Goal: Task Accomplishment & Management: Use online tool/utility

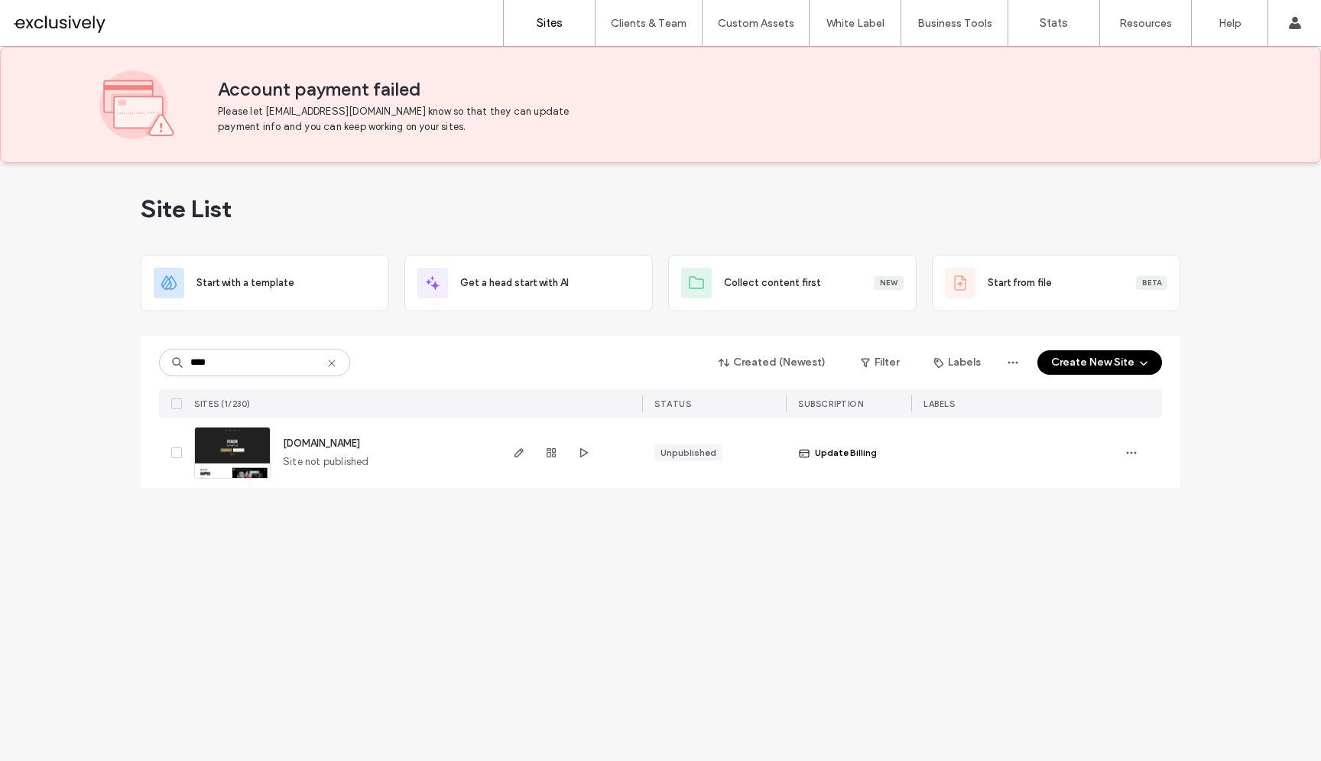
type input "****"
click at [348, 446] on span "[DOMAIN_NAME]" at bounding box center [321, 442] width 77 height 11
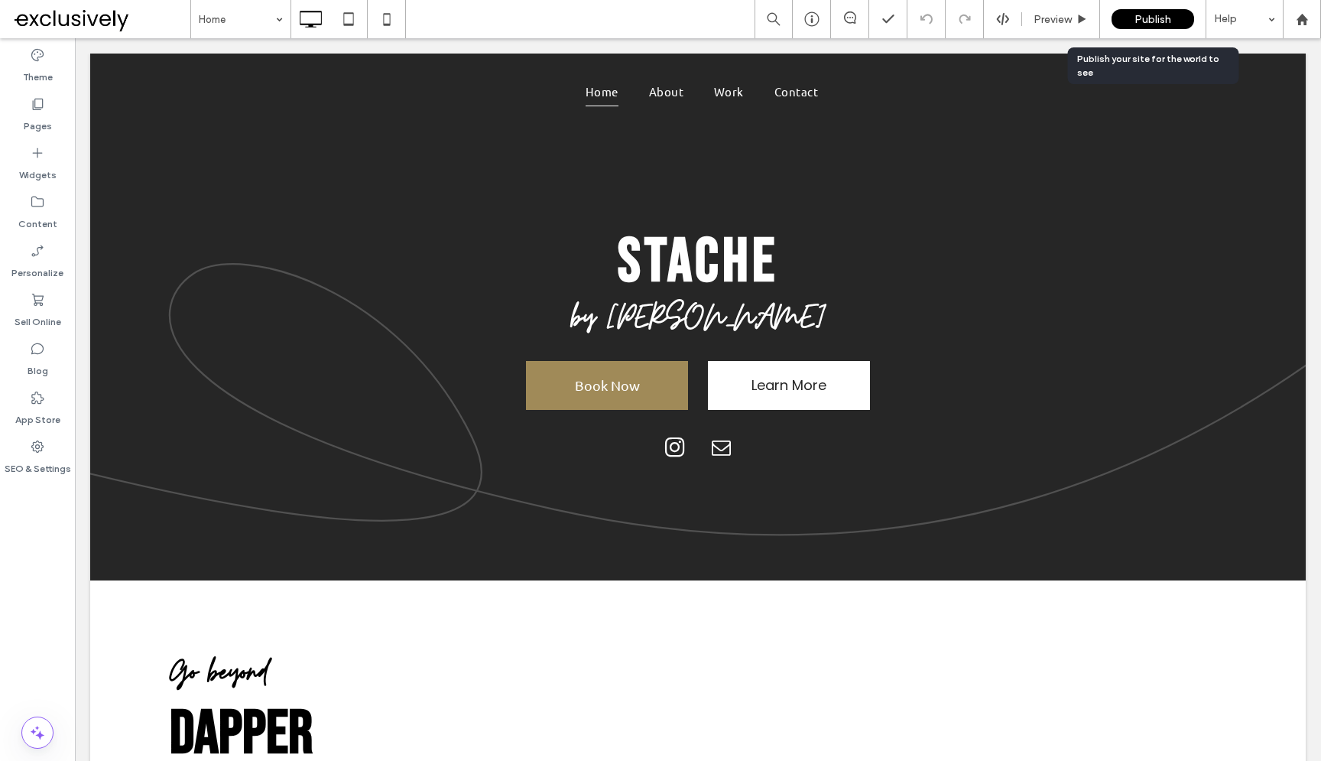
click at [1141, 18] on span "Publish" at bounding box center [1153, 19] width 37 height 13
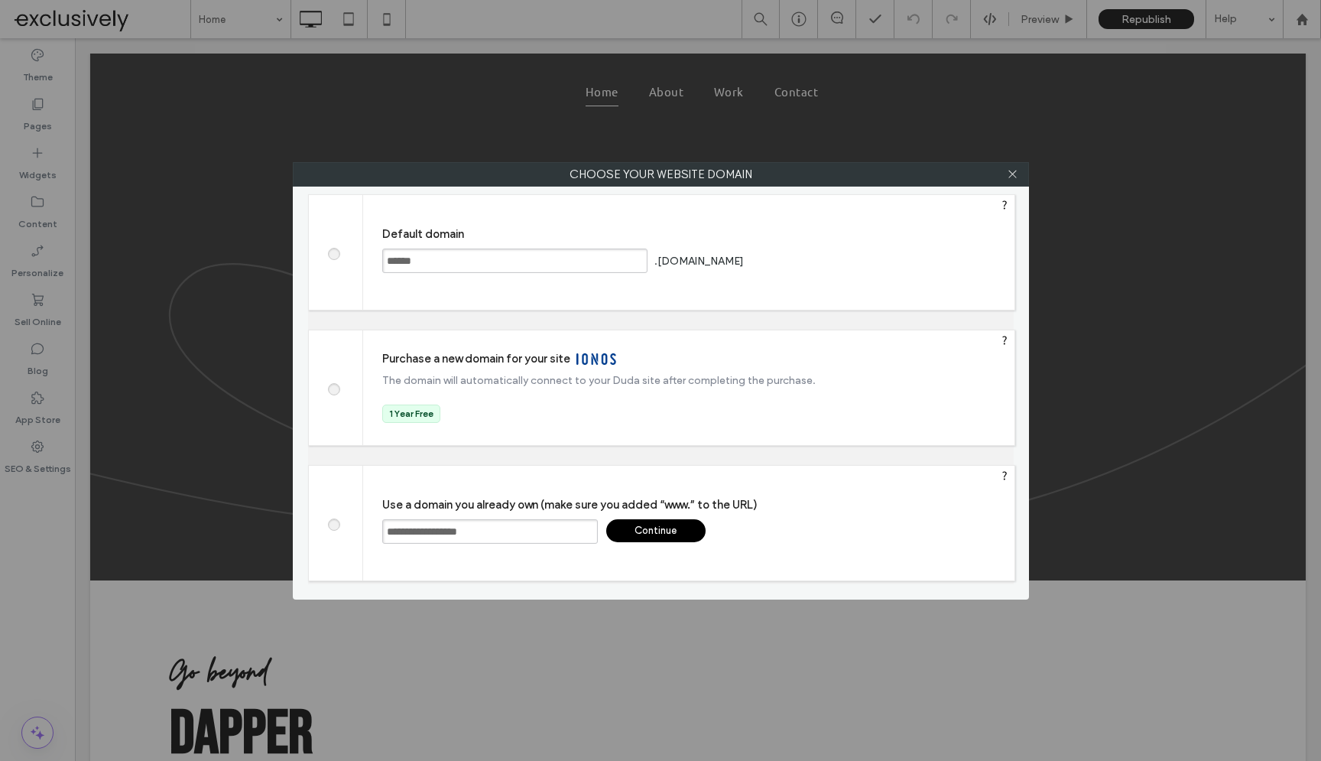
click at [664, 530] on div "Continue" at bounding box center [655, 530] width 99 height 23
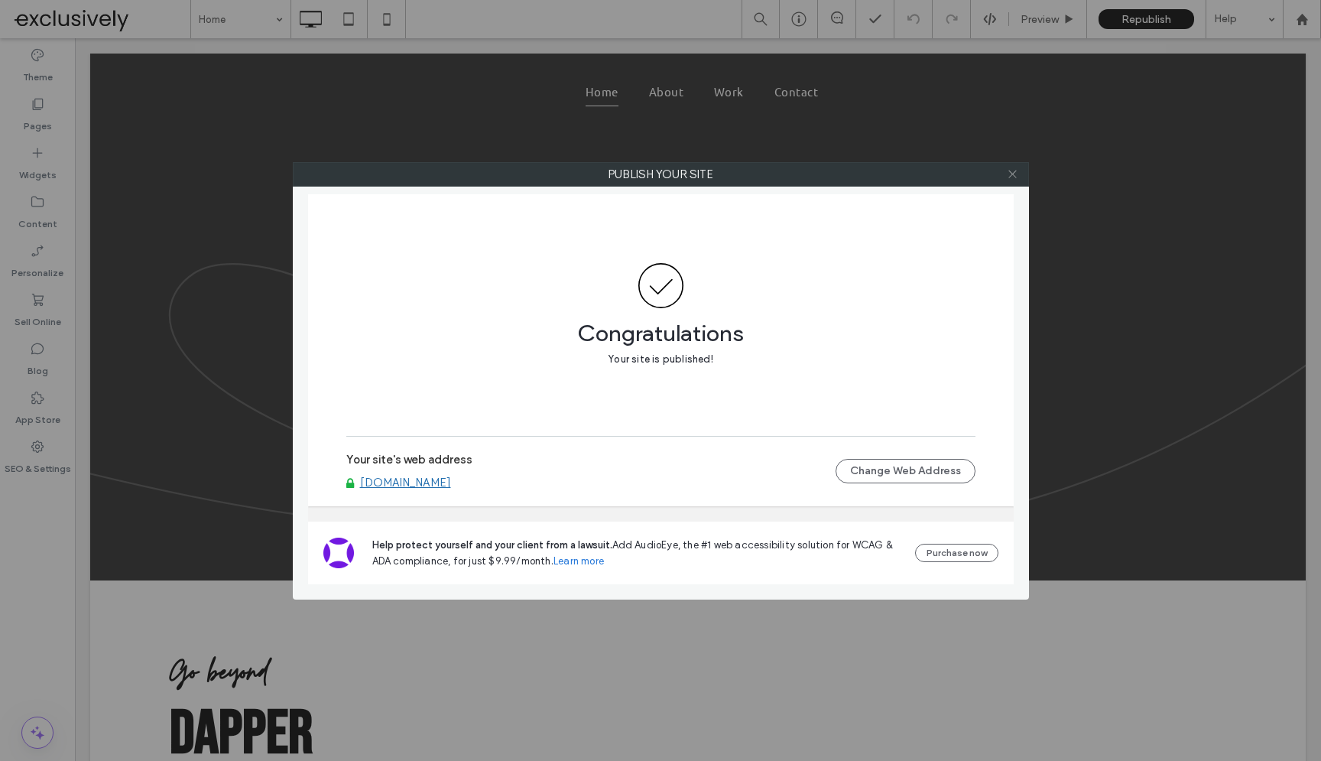
click at [1012, 178] on icon at bounding box center [1012, 173] width 11 height 11
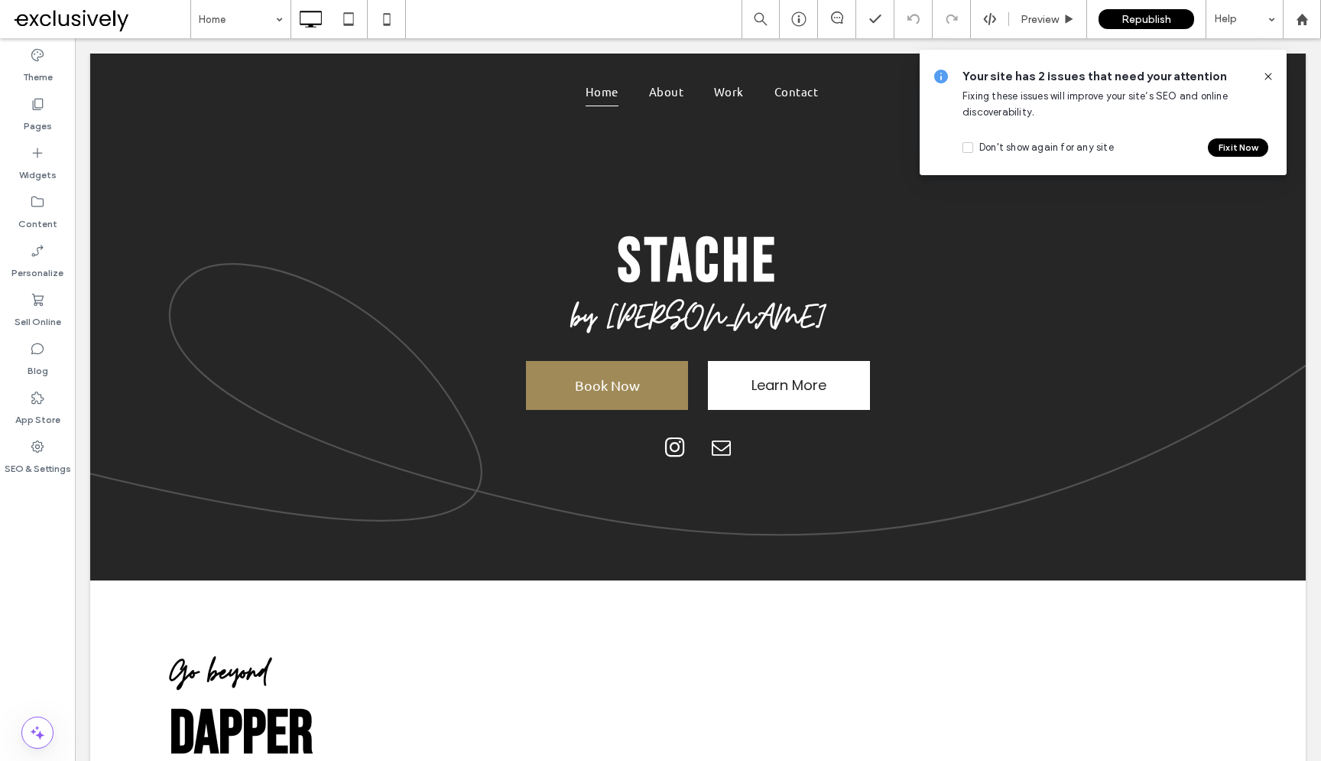
click at [1278, 75] on div "Your site has 2 issues that need your attention Fixing these issues will improv…" at bounding box center [1103, 112] width 367 height 125
click at [1272, 75] on icon at bounding box center [1268, 76] width 12 height 12
